Goal: Task Accomplishment & Management: Use online tool/utility

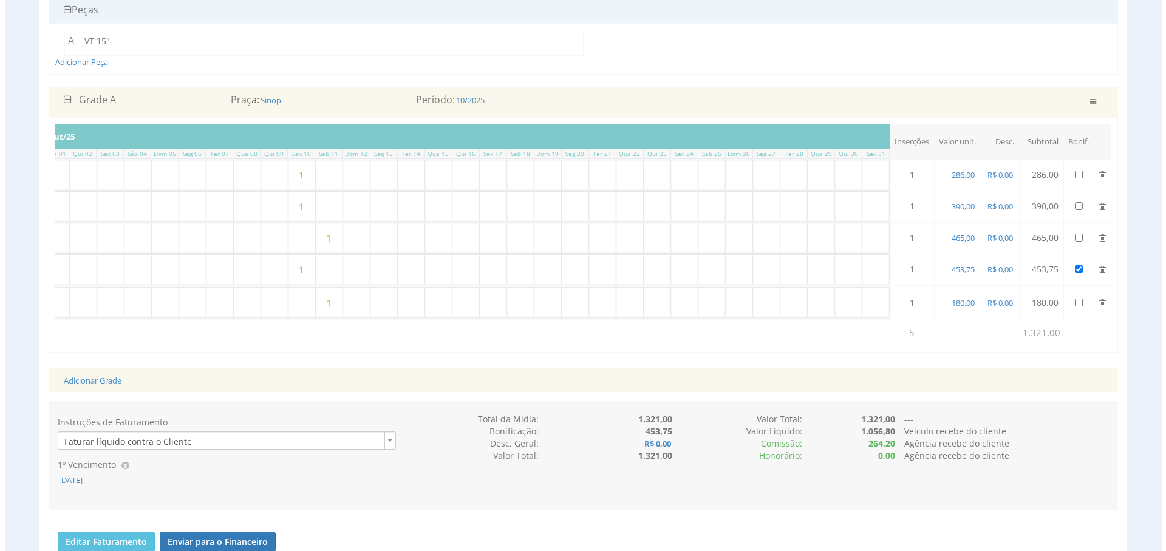
scroll to position [364, 0]
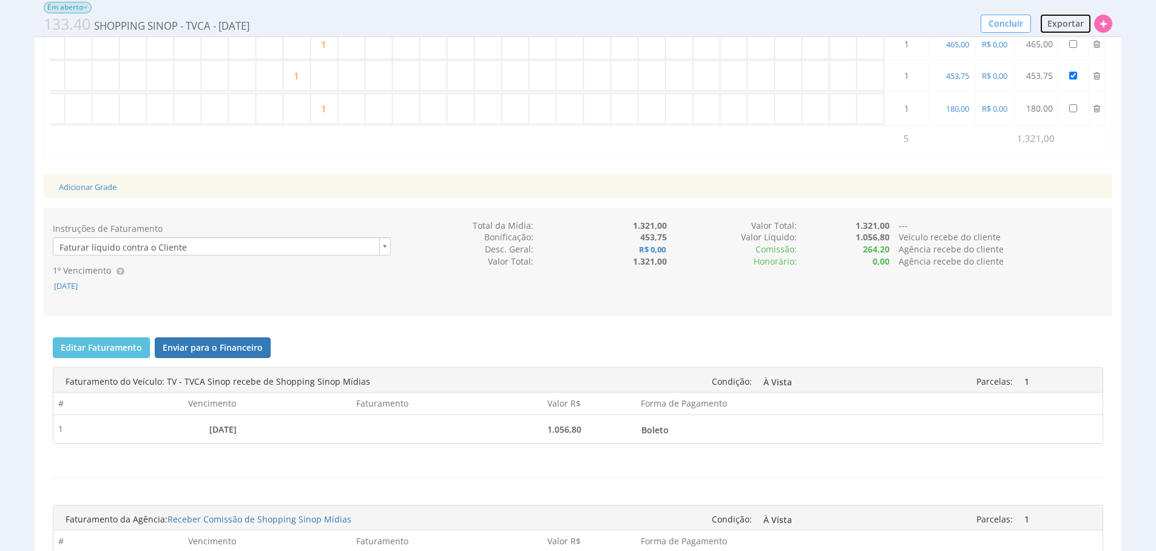
click at [1066, 24] on span "Exportar" at bounding box center [1066, 24] width 36 height 12
click at [1026, 50] on span "PDF / Imprimir" at bounding box center [1037, 47] width 59 height 12
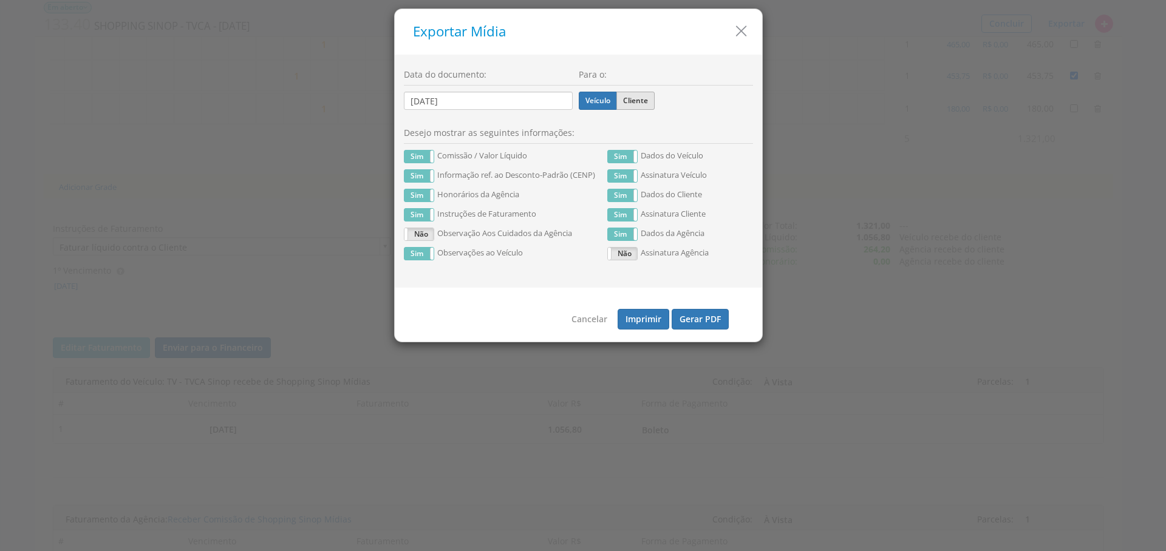
click at [640, 105] on label "Cliente" at bounding box center [635, 101] width 38 height 18
click at [0, 0] on input "Cliente" at bounding box center [0, 0] width 0 height 0
click at [694, 315] on button "Gerar PDF" at bounding box center [699, 319] width 57 height 21
click at [597, 103] on label "Veículo" at bounding box center [598, 101] width 38 height 18
click at [0, 0] on input "Veículo" at bounding box center [0, 0] width 0 height 0
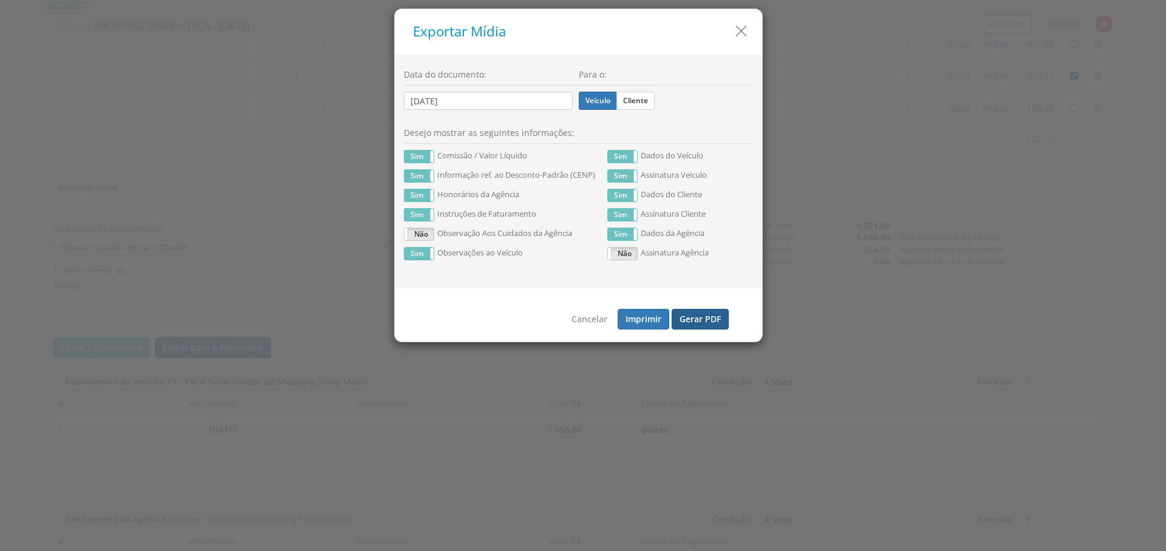
click at [710, 321] on button "Gerar PDF" at bounding box center [699, 319] width 57 height 21
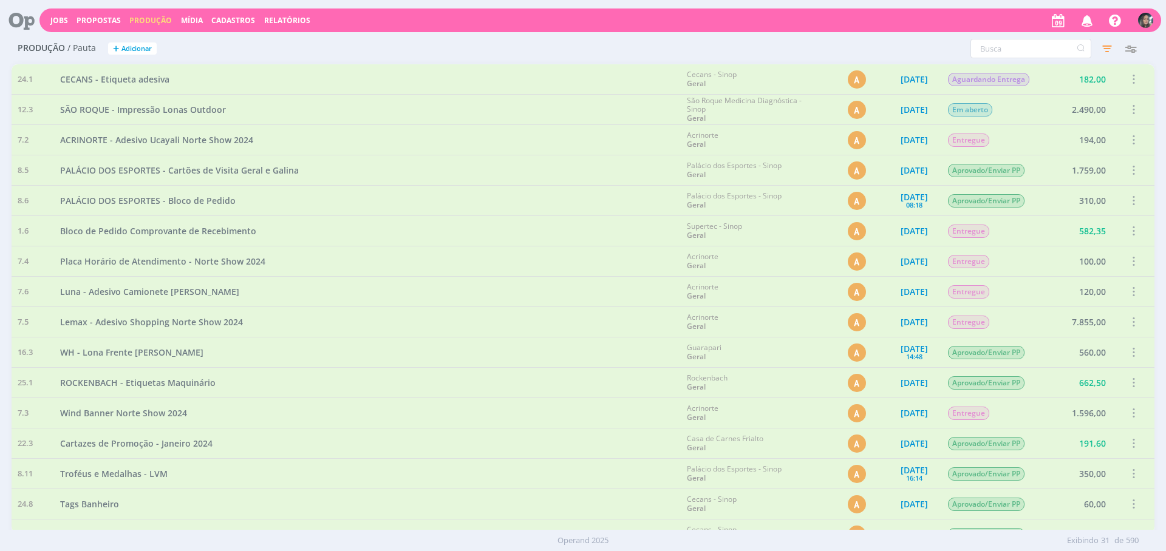
drag, startPoint x: 59, startPoint y: 19, endPoint x: 279, endPoint y: 26, distance: 219.9
click at [59, 19] on link "Jobs" at bounding box center [59, 20] width 18 height 10
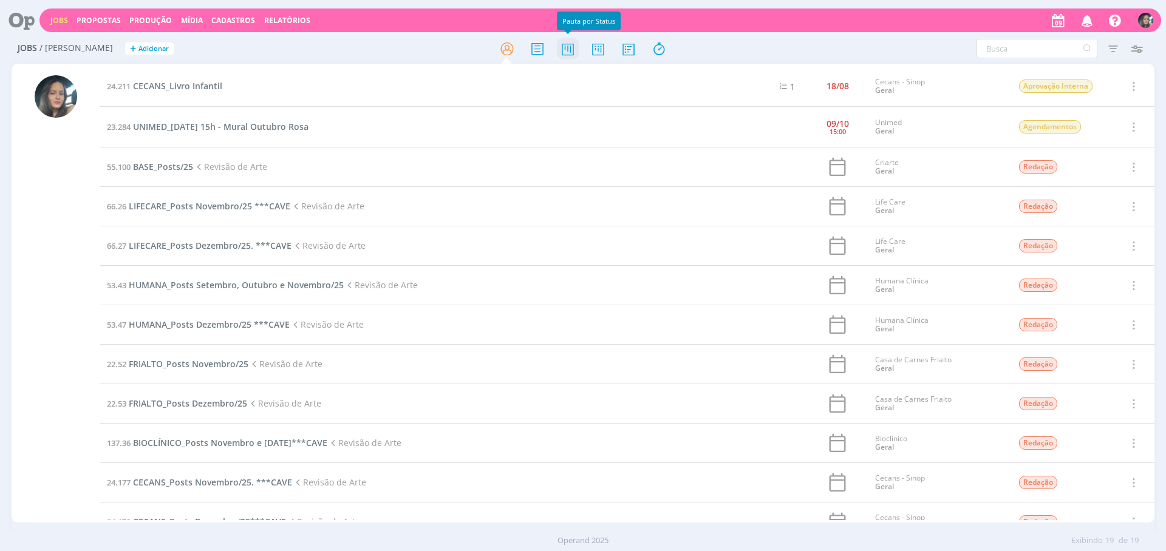
click at [570, 54] on icon at bounding box center [568, 49] width 22 height 24
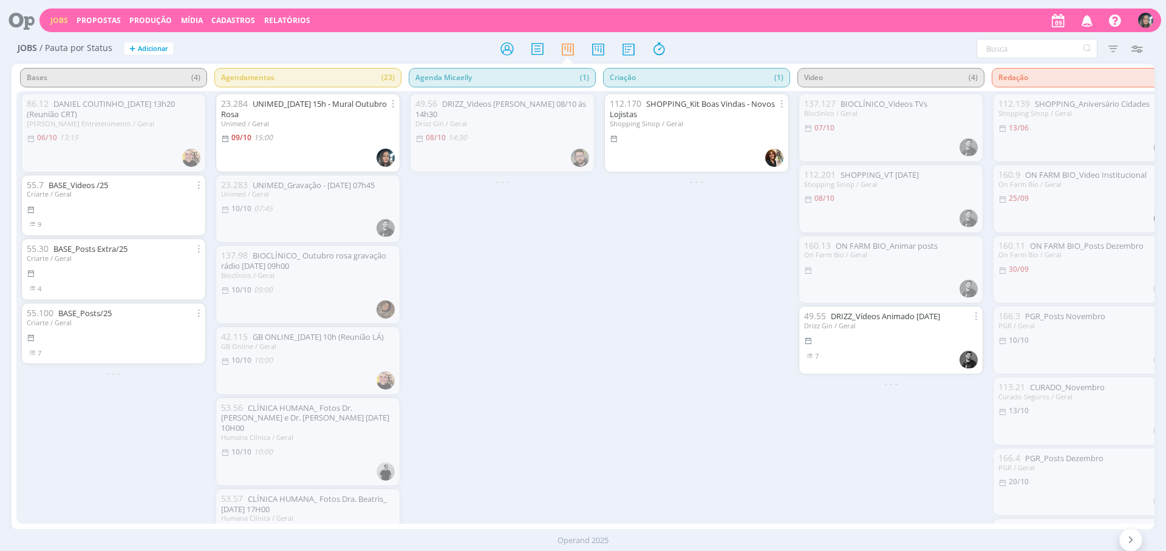
click at [308, 138] on div "09/10 15:00" at bounding box center [308, 138] width 174 height 12
click at [291, 107] on link "UNIMED_09/10 às 15h - Mural Outubro Rosa" at bounding box center [304, 108] width 166 height 21
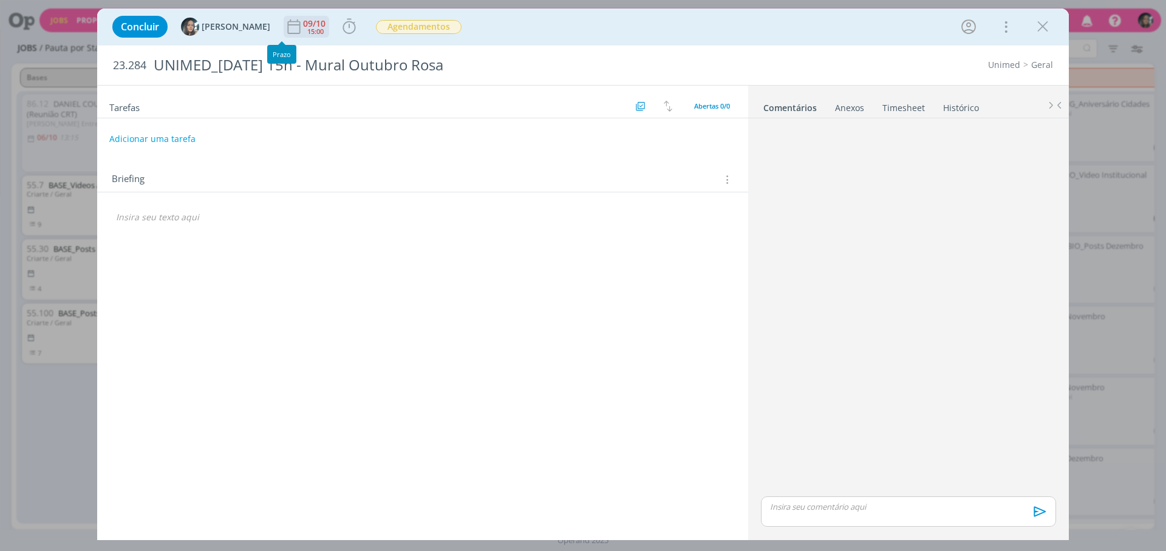
click at [307, 28] on div "15:00" at bounding box center [315, 31] width 16 height 7
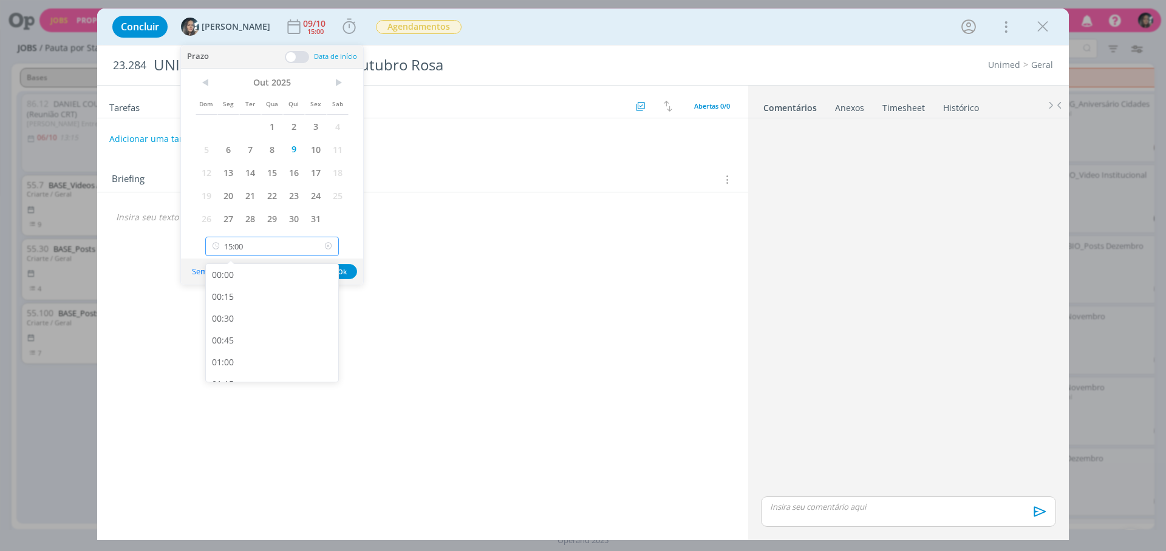
click at [264, 243] on input "15:00" at bounding box center [272, 246] width 134 height 19
click at [237, 347] on div "15:15" at bounding box center [274, 344] width 136 height 22
click at [262, 246] on input "15:15" at bounding box center [272, 246] width 134 height 19
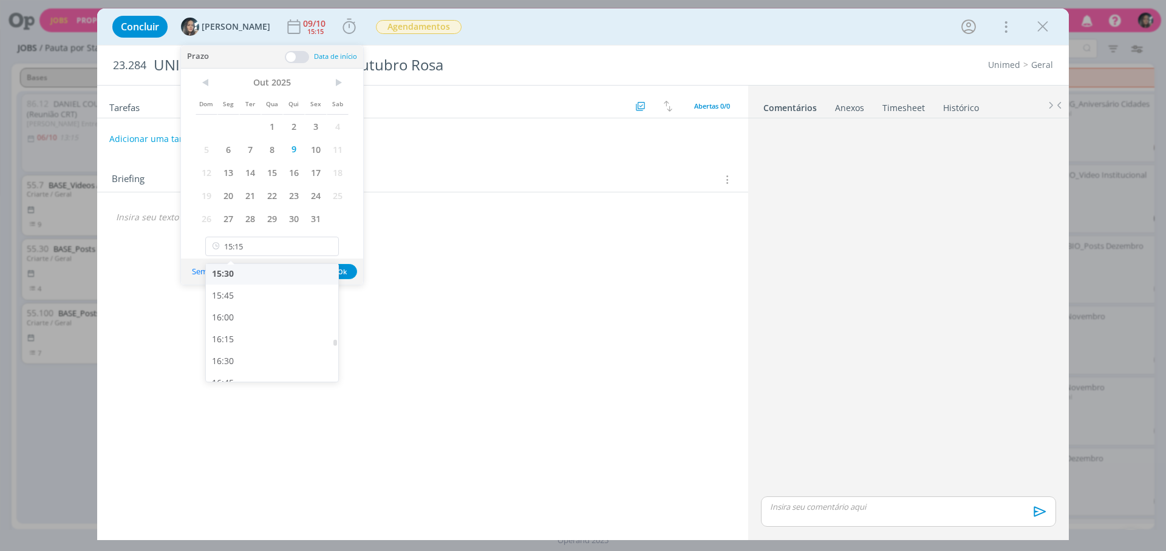
drag, startPoint x: 249, startPoint y: 279, endPoint x: 271, endPoint y: 275, distance: 22.9
click at [249, 279] on div "15:30" at bounding box center [274, 274] width 136 height 22
type input "15:30"
click at [343, 271] on button "Ok" at bounding box center [342, 271] width 30 height 15
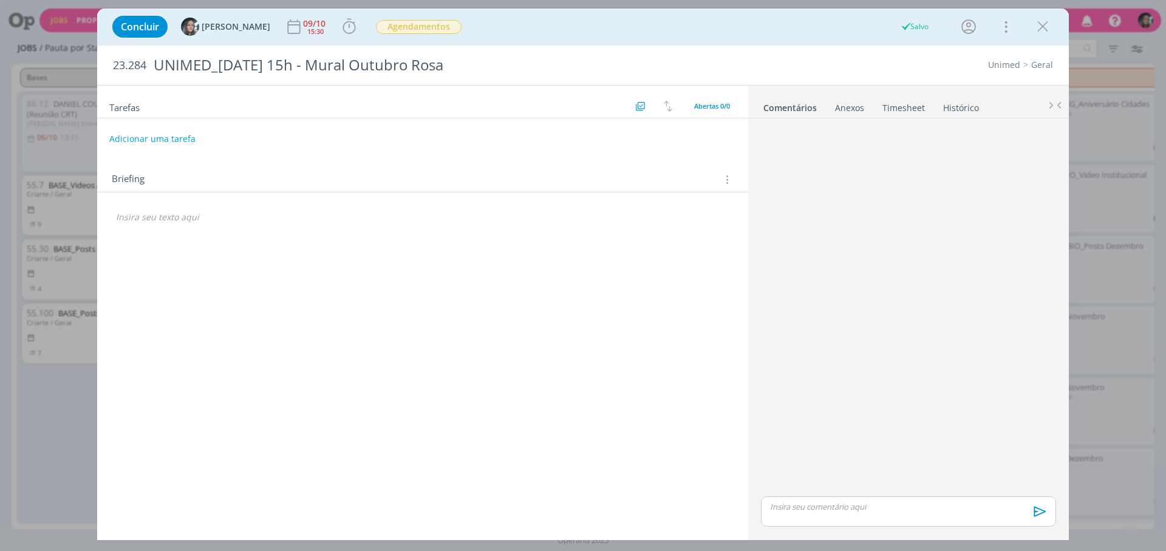
drag, startPoint x: 1045, startPoint y: 29, endPoint x: 593, endPoint y: 6, distance: 452.8
click at [1045, 29] on icon "dialog" at bounding box center [1042, 27] width 18 height 18
